Goal: Information Seeking & Learning: Find specific fact

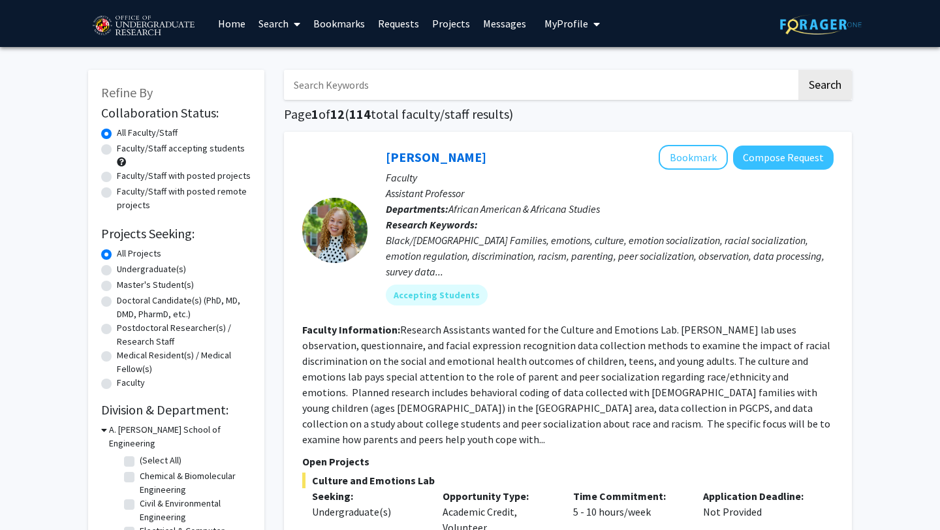
click at [404, 27] on link "Requests" at bounding box center [398, 24] width 54 height 46
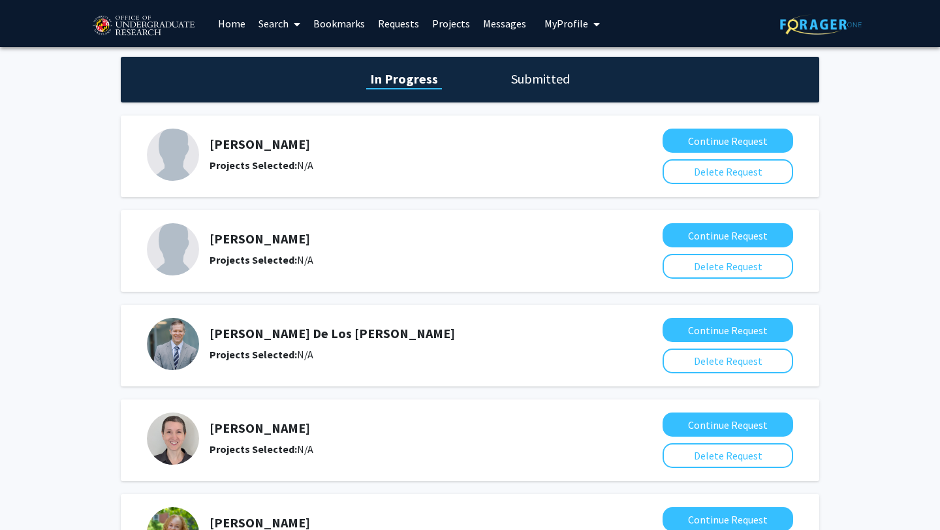
click at [336, 22] on link "Bookmarks" at bounding box center [339, 24] width 65 height 46
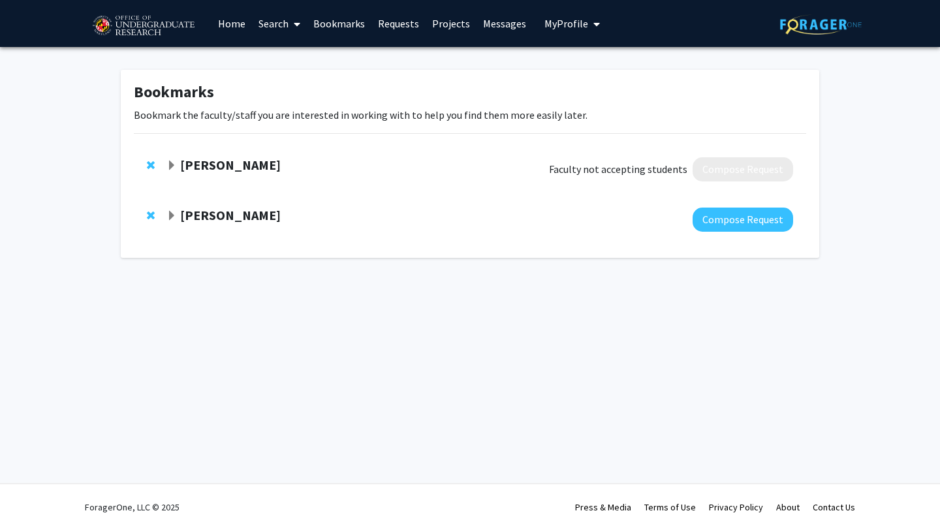
click at [196, 165] on strong "[PERSON_NAME]" at bounding box center [230, 165] width 101 height 16
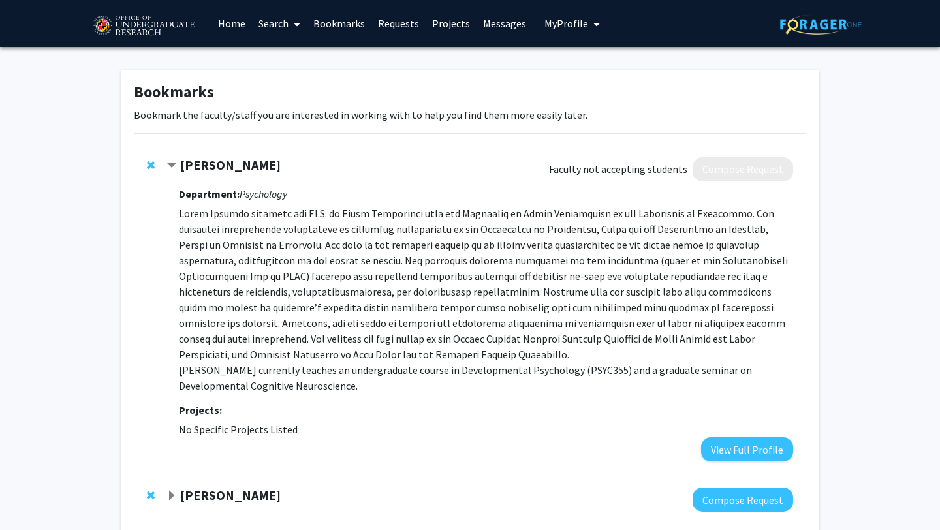
drag, startPoint x: 179, startPoint y: 163, endPoint x: 363, endPoint y: 428, distance: 323.2
click at [363, 428] on div "[PERSON_NAME] Faculty not accepting students Compose Request Department: Psycho…" at bounding box center [479, 309] width 627 height 304
copy div "Lorem Ipsumdo Sitamet con adipiscin elitsedd Eiusmod Tempori Utlaboreet: Dolore…"
click at [363, 428] on fg-project-list "No Specific Projects Listed" at bounding box center [486, 430] width 614 height 16
click at [226, 172] on strong "[PERSON_NAME]" at bounding box center [230, 165] width 101 height 16
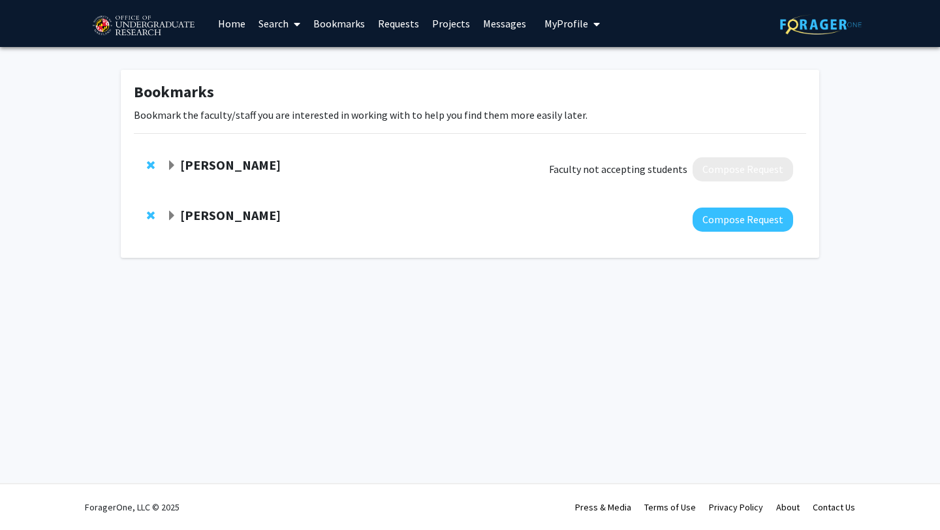
click at [226, 172] on strong "[PERSON_NAME]" at bounding box center [230, 165] width 101 height 16
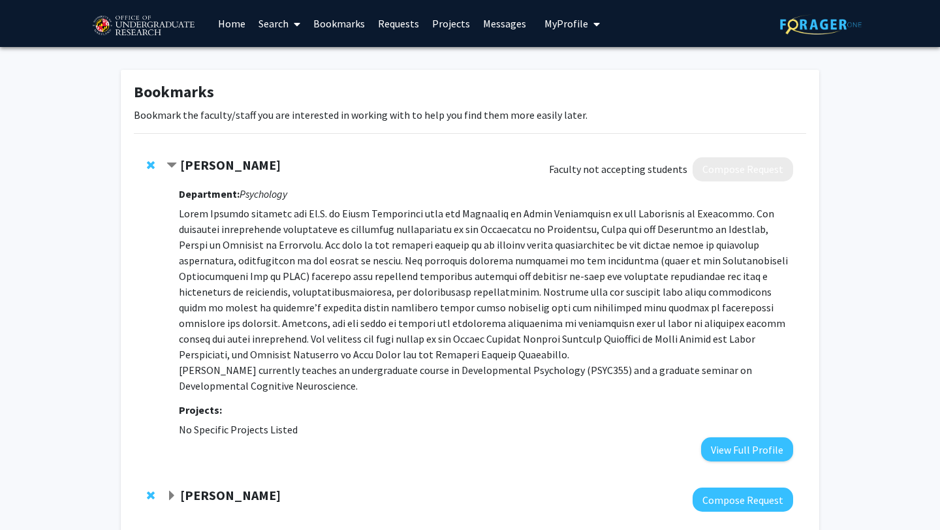
click at [286, 245] on p "[PERSON_NAME] currently teaches an undergraduate course in Developmental Psycho…" at bounding box center [486, 300] width 614 height 188
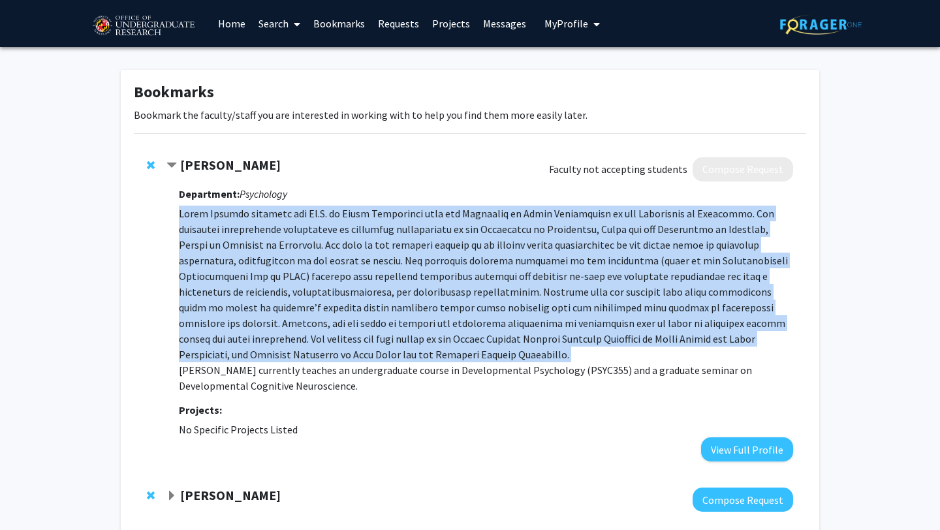
click at [286, 245] on p "[PERSON_NAME] currently teaches an undergraduate course in Developmental Psycho…" at bounding box center [486, 300] width 614 height 188
copy p "Lorem Ipsumdo sitametc adi El.S. do Eiusm Temporinci utla etd Magnaaliq en Admi…"
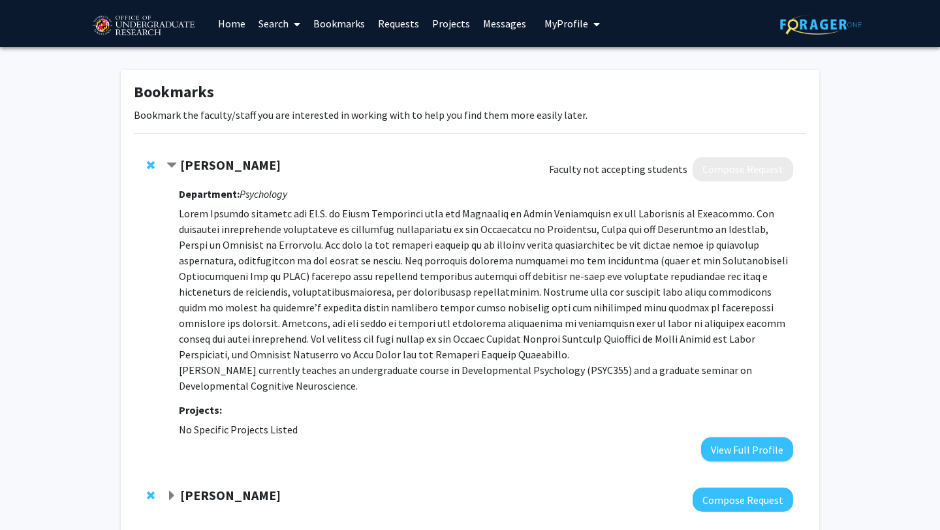
click at [440, 179] on div at bounding box center [479, 169] width 627 height 24
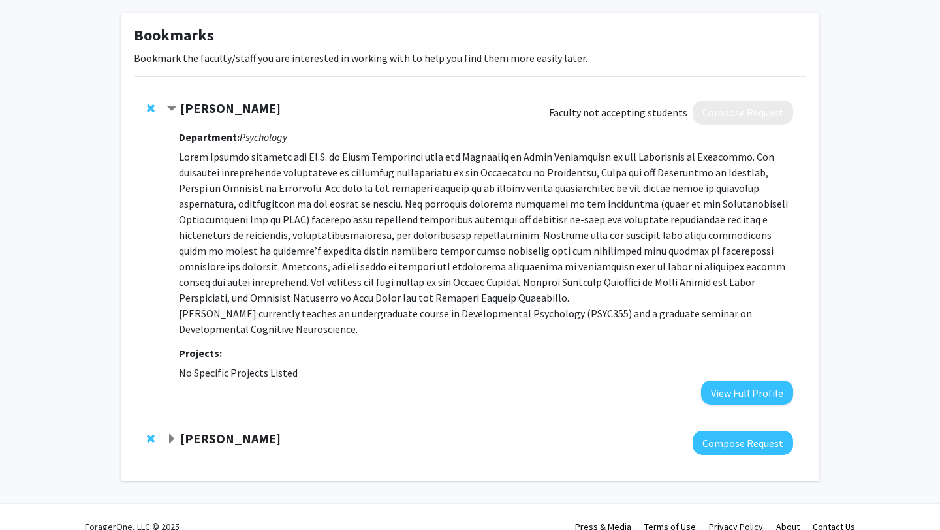
scroll to position [76, 0]
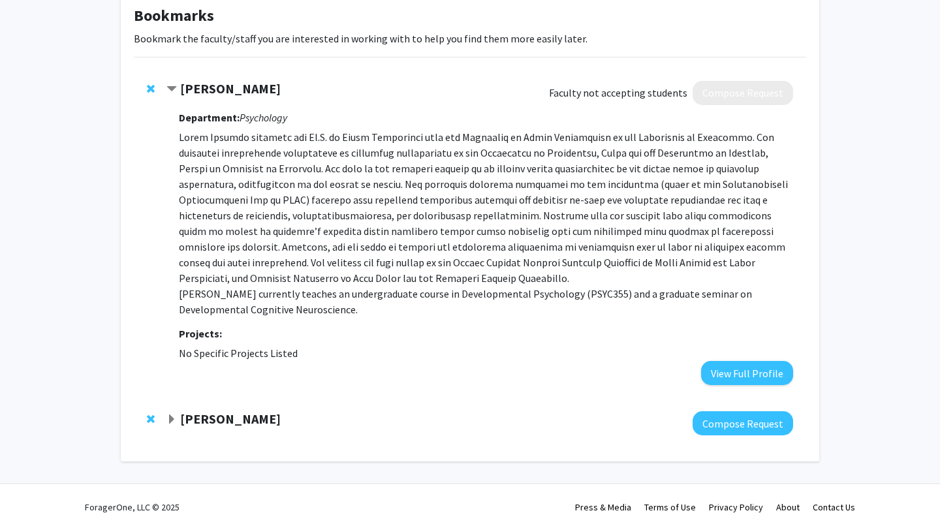
click at [187, 416] on strong "[PERSON_NAME]" at bounding box center [230, 419] width 101 height 16
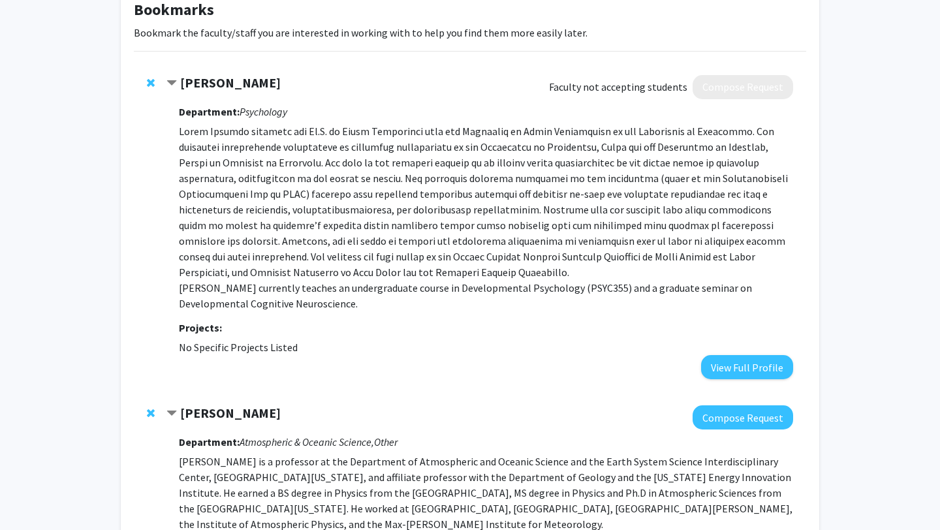
scroll to position [0, 0]
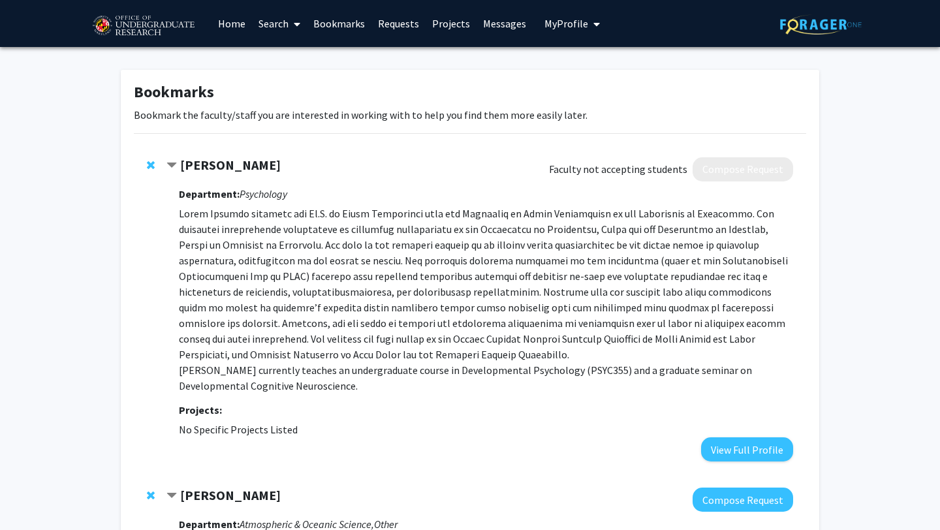
click at [400, 23] on link "Requests" at bounding box center [398, 24] width 54 height 46
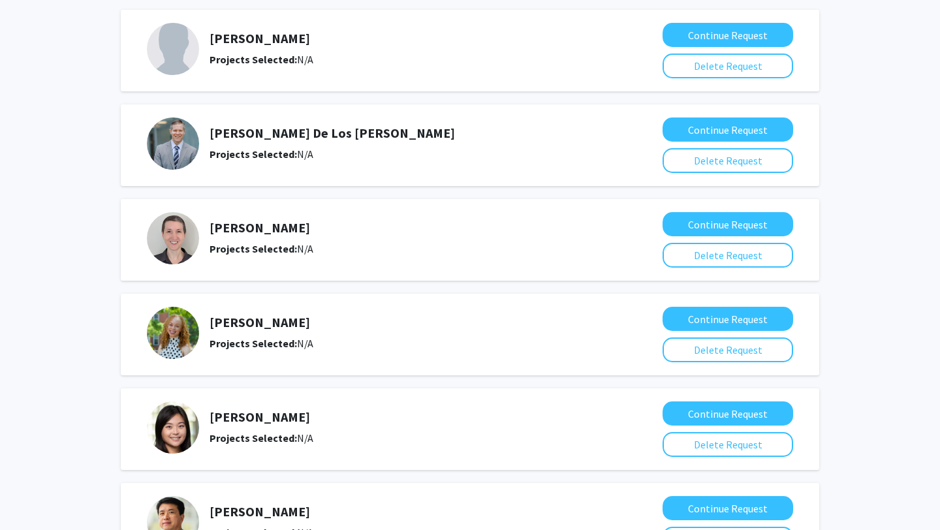
scroll to position [206, 0]
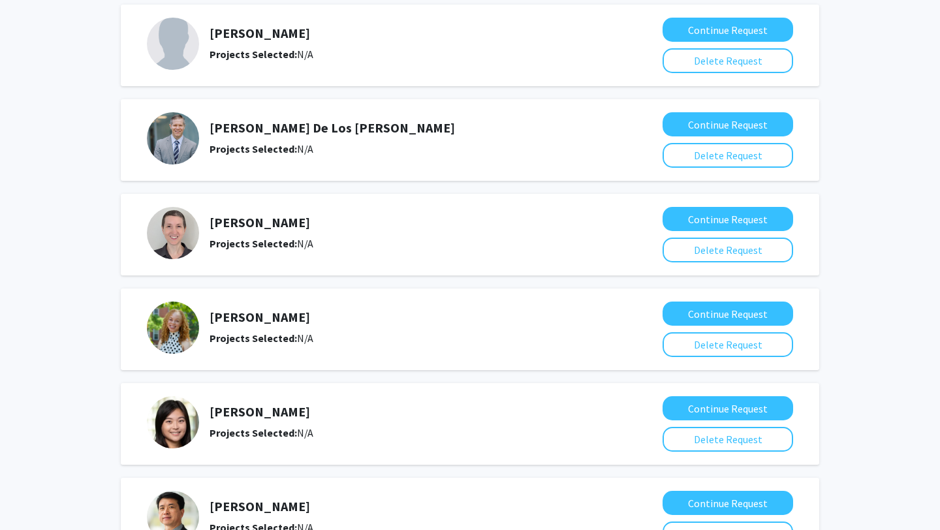
drag, startPoint x: 297, startPoint y: 316, endPoint x: 206, endPoint y: 315, distance: 90.7
click at [206, 315] on div "[PERSON_NAME] Projects Selected: N/A" at bounding box center [399, 328] width 504 height 52
copy h5 "[PERSON_NAME]"
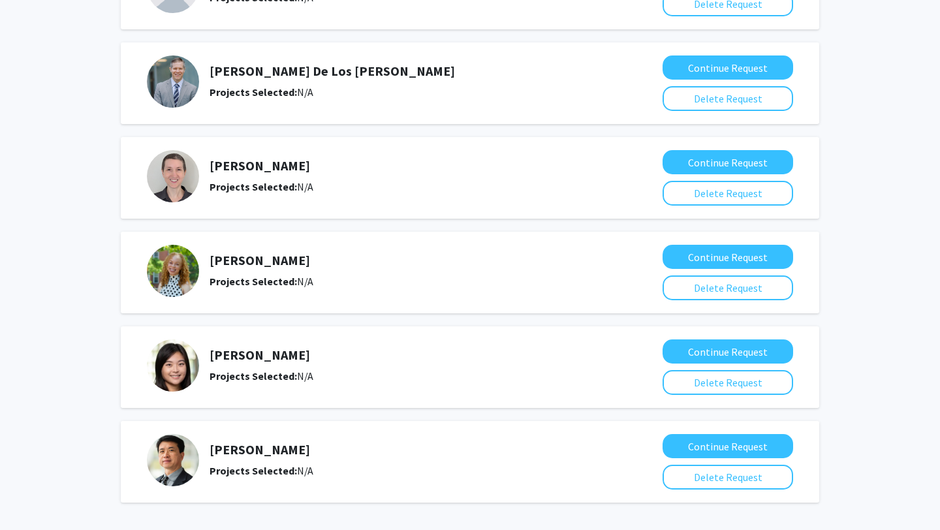
drag, startPoint x: 312, startPoint y: 356, endPoint x: 200, endPoint y: 351, distance: 111.7
click at [200, 351] on div "[PERSON_NAME] Projects Selected: N/A" at bounding box center [399, 365] width 504 height 52
copy h5 "[PERSON_NAME]"
click at [282, 454] on h5 "[PERSON_NAME]" at bounding box center [406, 450] width 393 height 16
click at [260, 437] on div "Ning Zeng Projects Selected: N/A" at bounding box center [399, 460] width 504 height 52
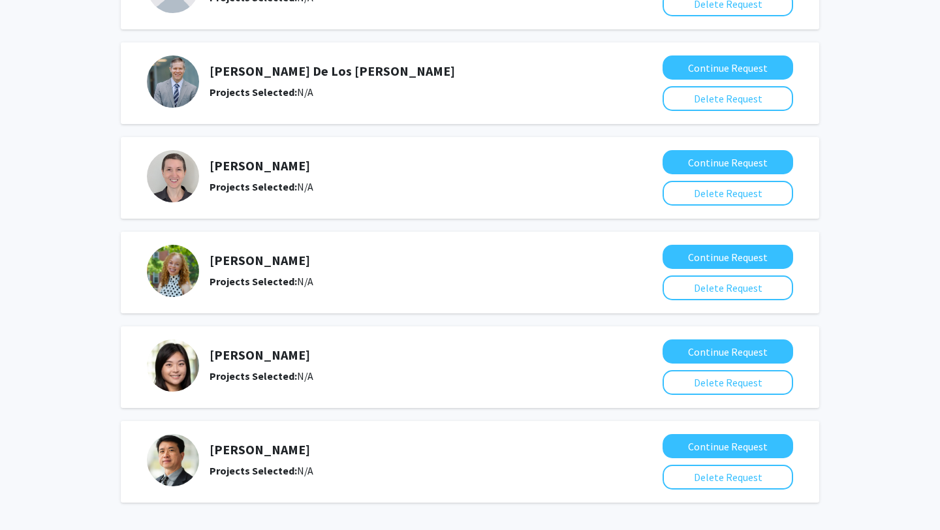
click at [249, 445] on h5 "[PERSON_NAME]" at bounding box center [406, 450] width 393 height 16
copy h5 "[PERSON_NAME]"
click at [253, 352] on h5 "[PERSON_NAME]" at bounding box center [406, 355] width 393 height 16
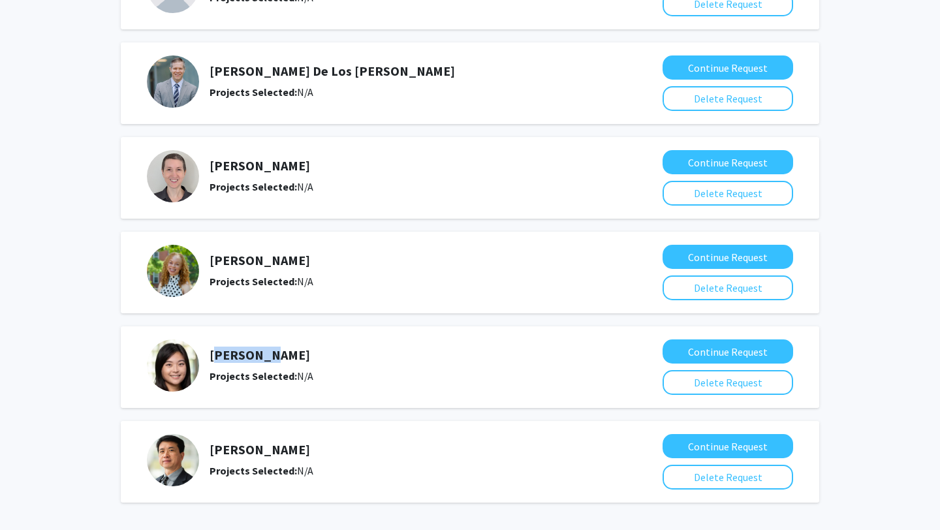
click at [253, 352] on h5 "[PERSON_NAME]" at bounding box center [406, 355] width 393 height 16
copy h5 "[PERSON_NAME]"
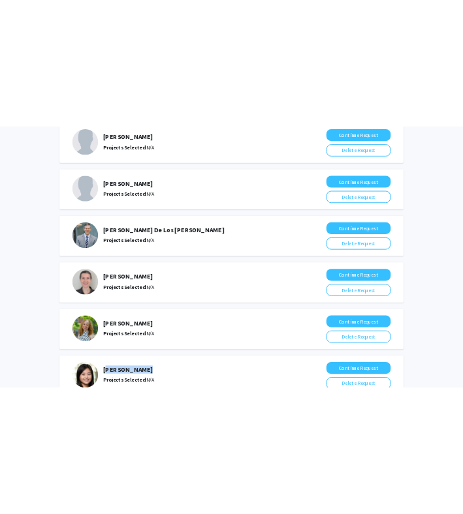
scroll to position [0, 0]
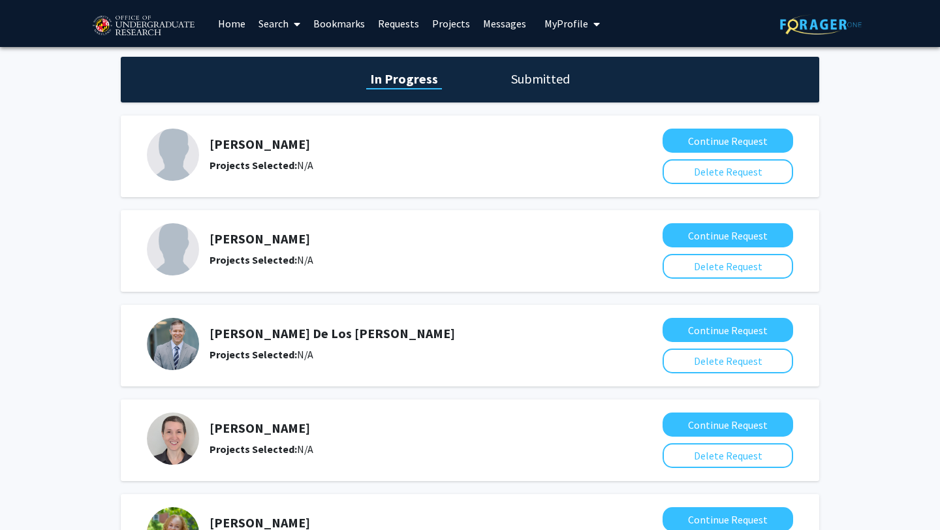
click at [356, 22] on link "Bookmarks" at bounding box center [339, 24] width 65 height 46
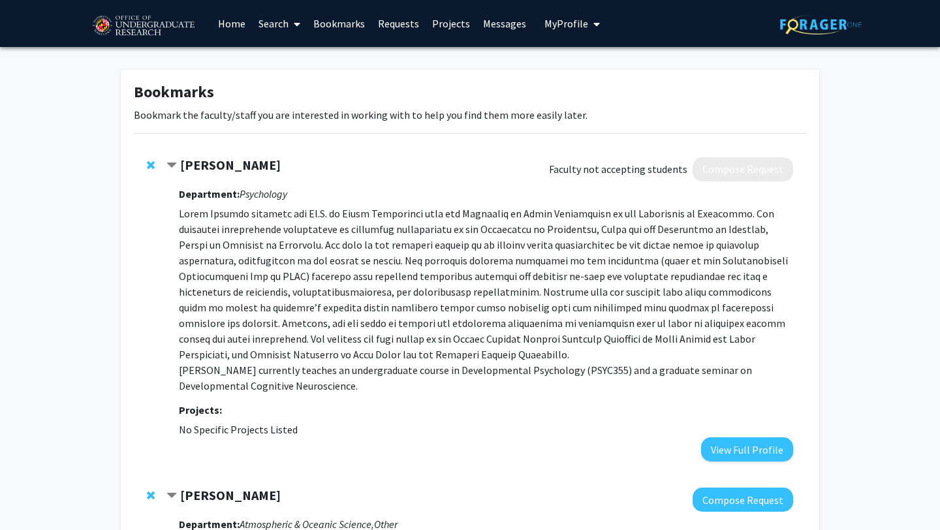
click at [218, 162] on strong "[PERSON_NAME]" at bounding box center [230, 165] width 101 height 16
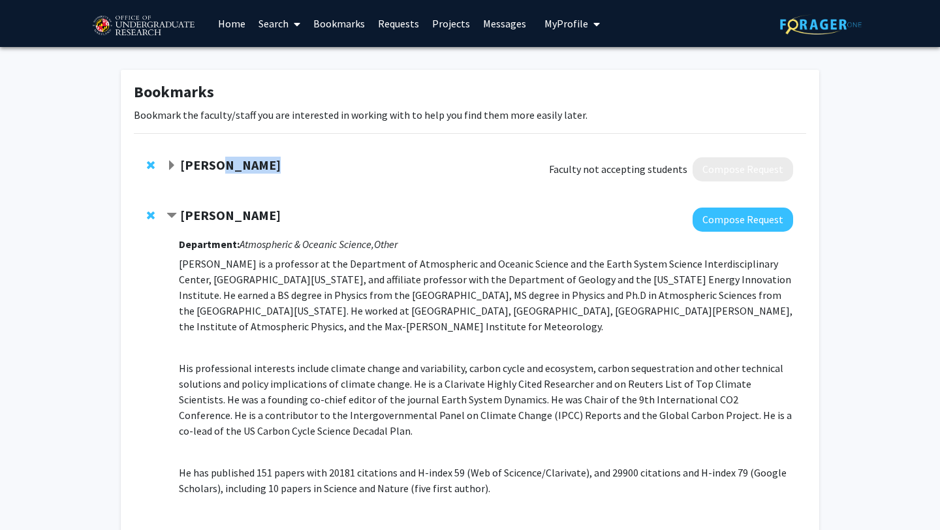
click at [218, 162] on strong "[PERSON_NAME]" at bounding box center [230, 165] width 101 height 16
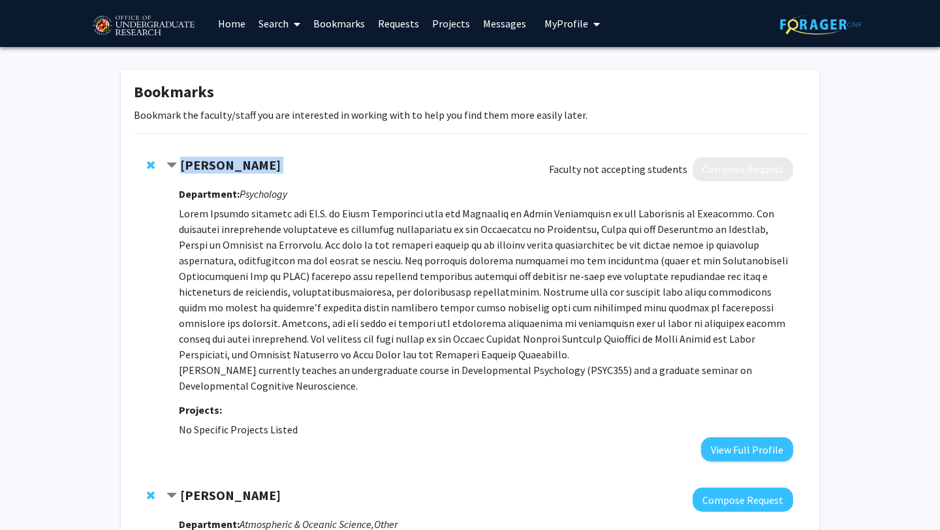
click at [218, 162] on strong "[PERSON_NAME]" at bounding box center [230, 165] width 101 height 16
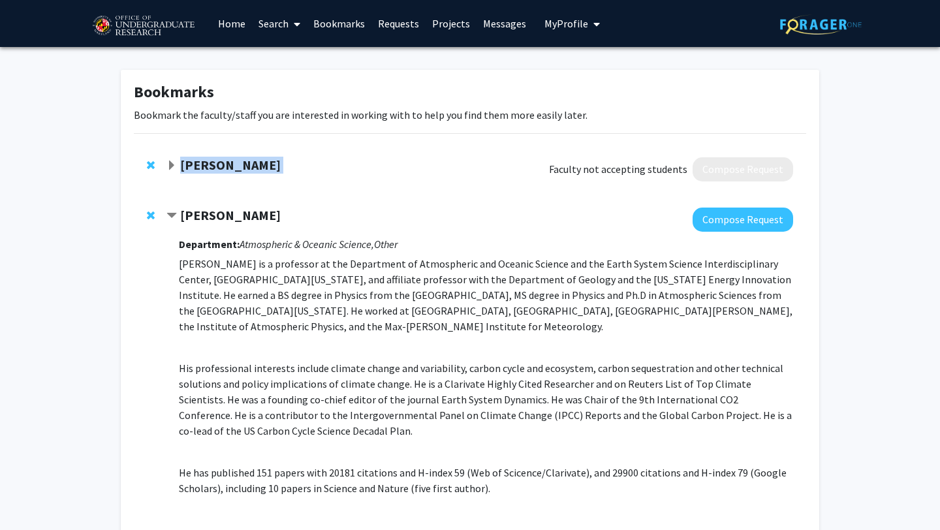
click at [218, 162] on strong "[PERSON_NAME]" at bounding box center [230, 165] width 101 height 16
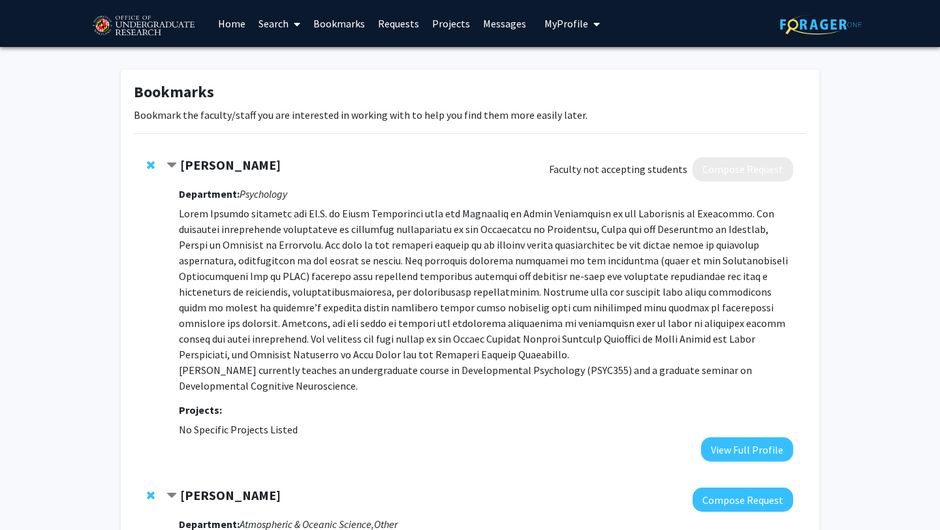
click at [266, 176] on div at bounding box center [479, 169] width 627 height 24
drag, startPoint x: 266, startPoint y: 168, endPoint x: 179, endPoint y: 167, distance: 86.2
click at [179, 167] on div "[PERSON_NAME]" at bounding box center [307, 165] width 282 height 16
copy strong "[PERSON_NAME]"
